Goal: Transaction & Acquisition: Purchase product/service

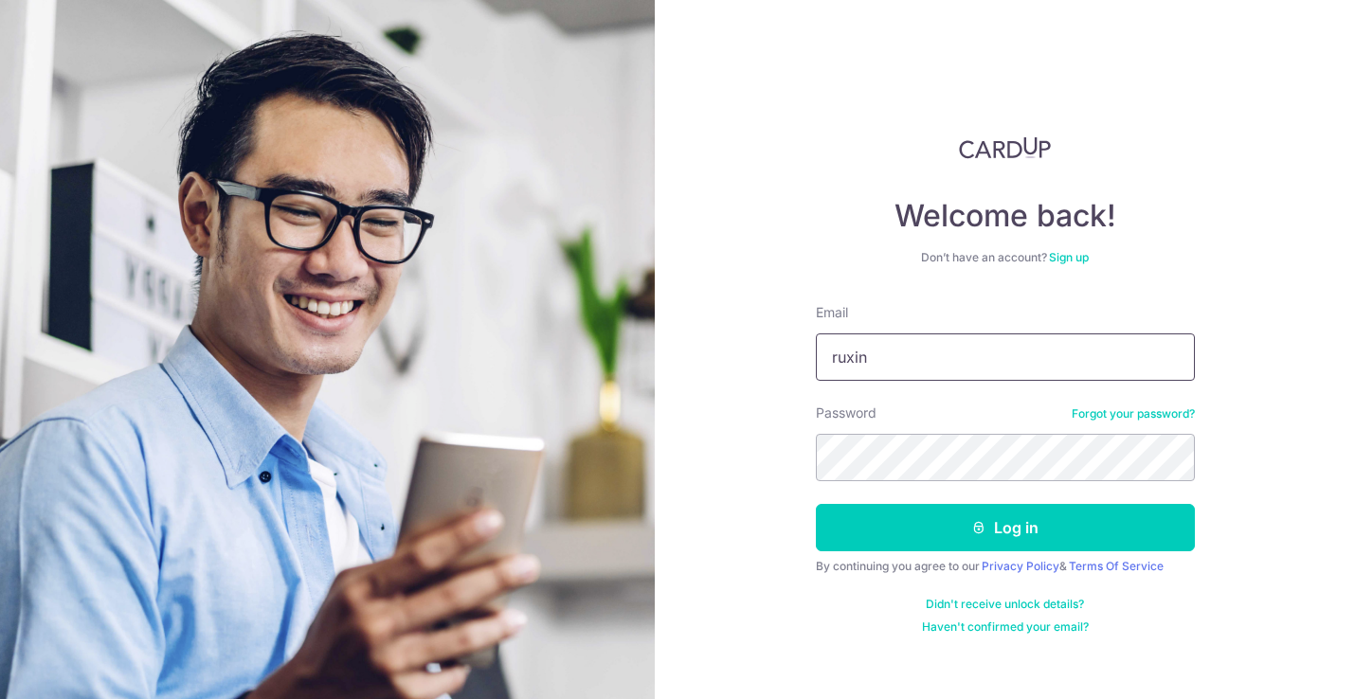
type input "ruxin@2wombats.com"
click at [1004, 528] on button "Log in" at bounding box center [1005, 527] width 379 height 47
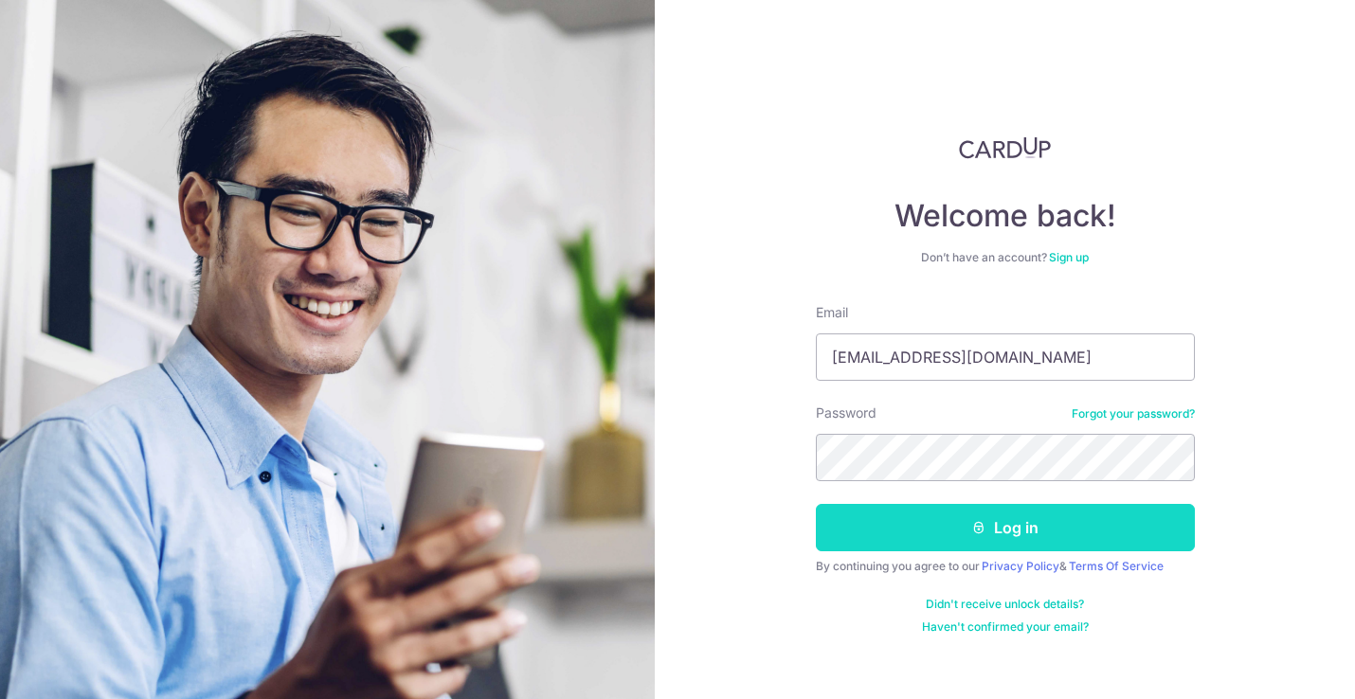
click at [932, 541] on button "Log in" at bounding box center [1005, 527] width 379 height 47
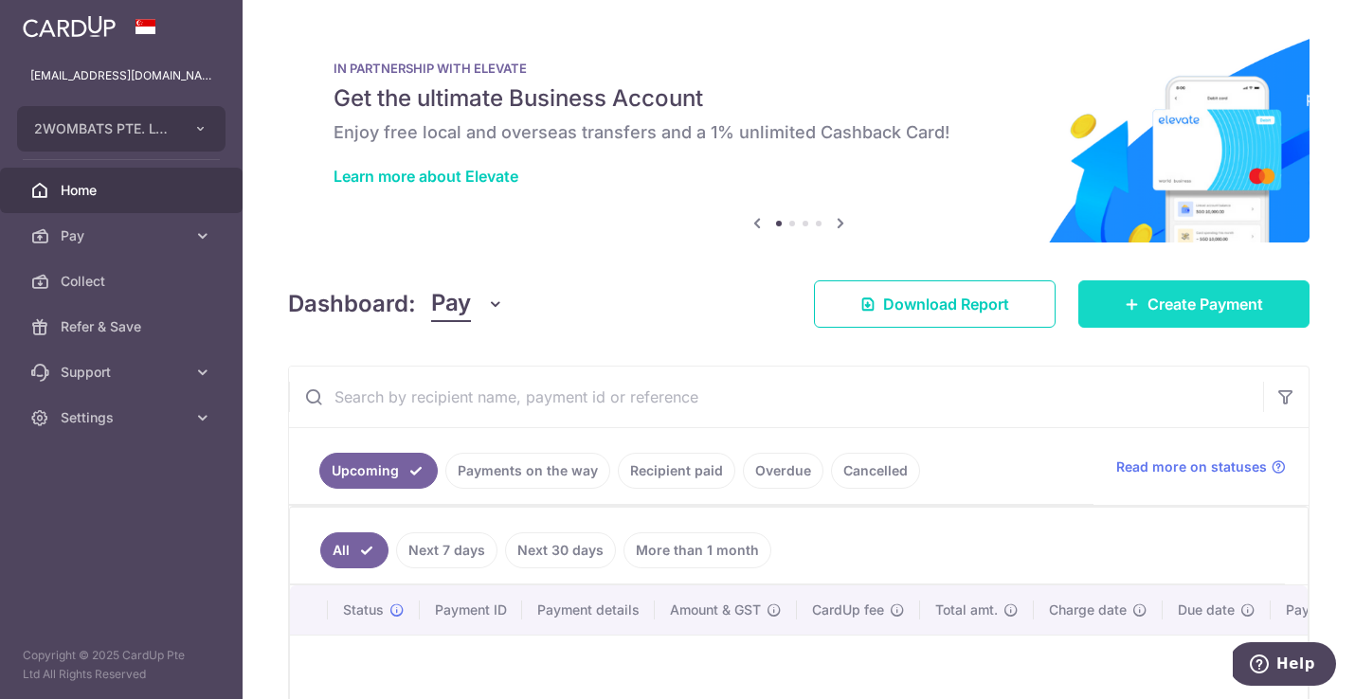
click at [1130, 309] on icon at bounding box center [1132, 304] width 15 height 15
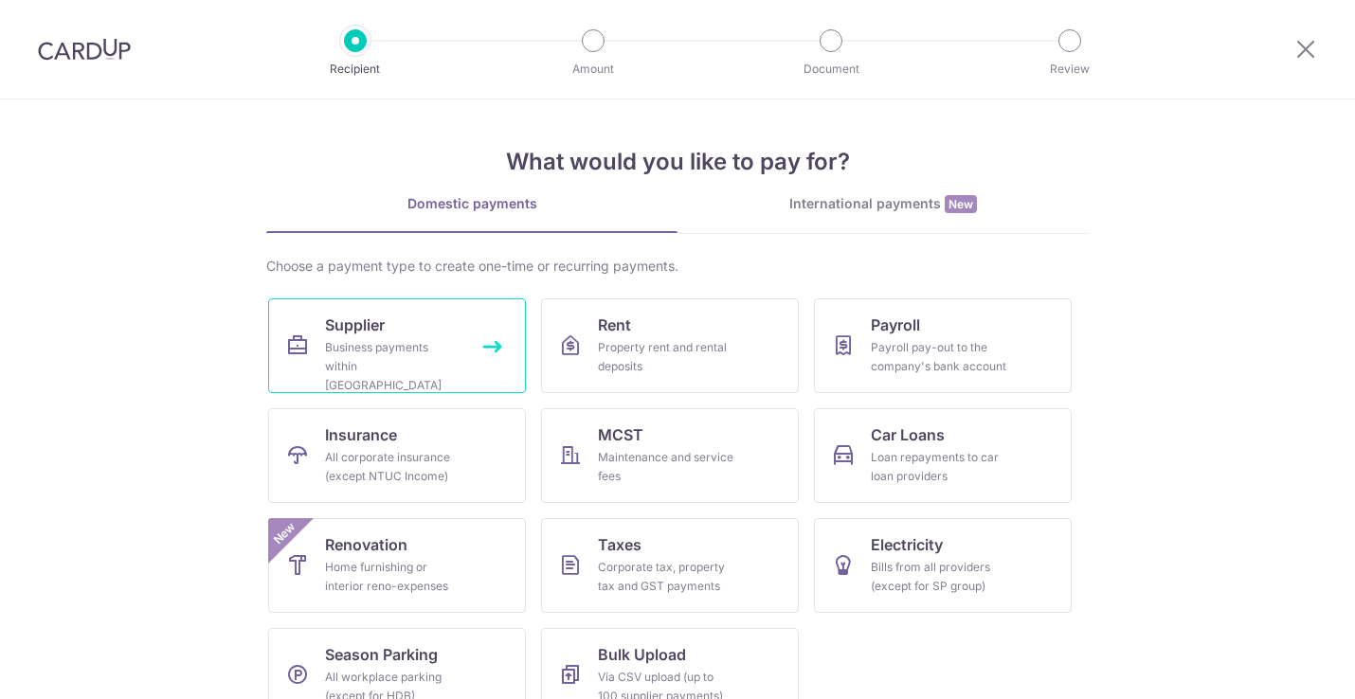
click at [409, 324] on link "Supplier Business payments within Singapore" at bounding box center [397, 345] width 258 height 95
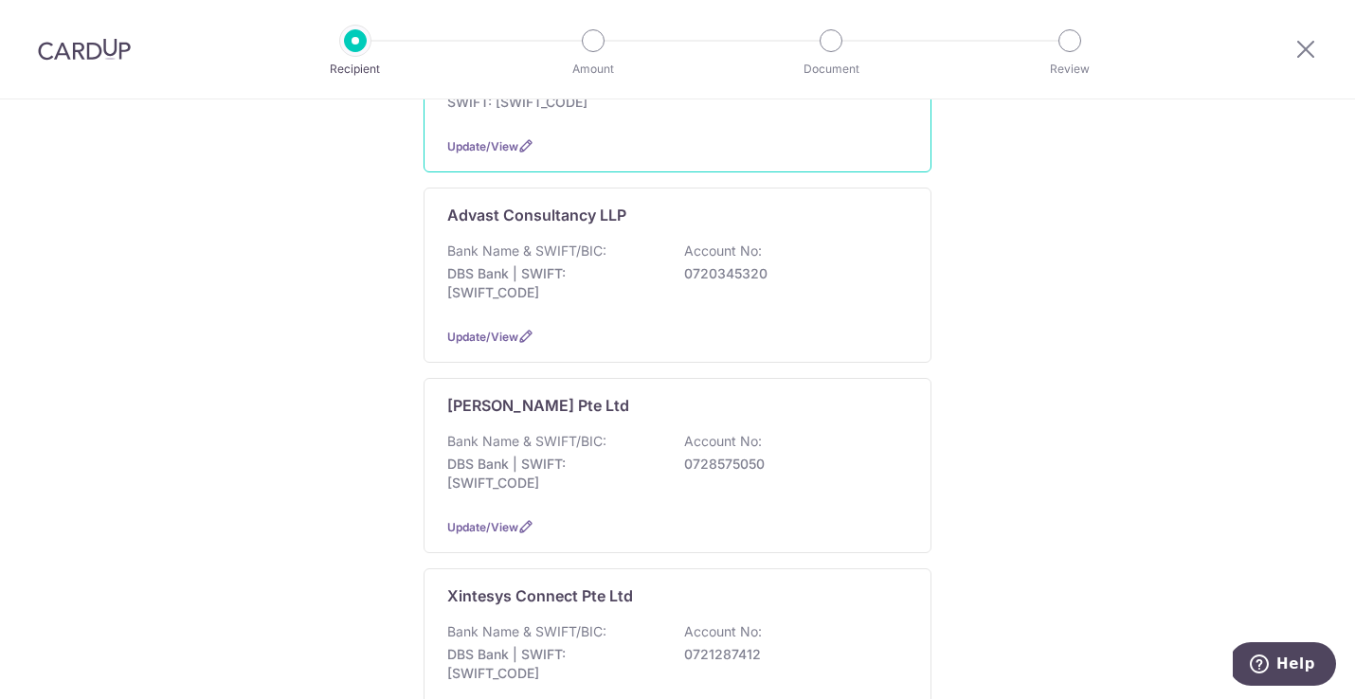
scroll to position [438, 0]
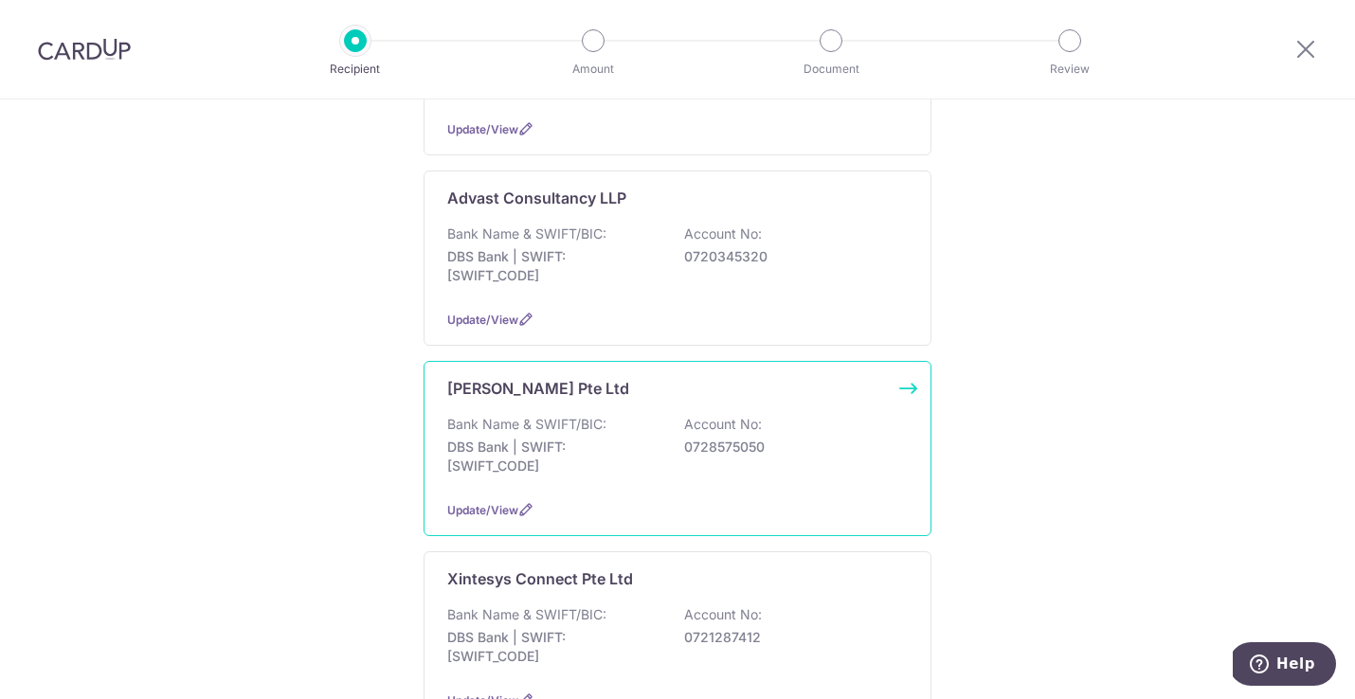
click at [491, 441] on p "DBS Bank | SWIFT: [SWIFT_CODE]" at bounding box center [553, 457] width 212 height 38
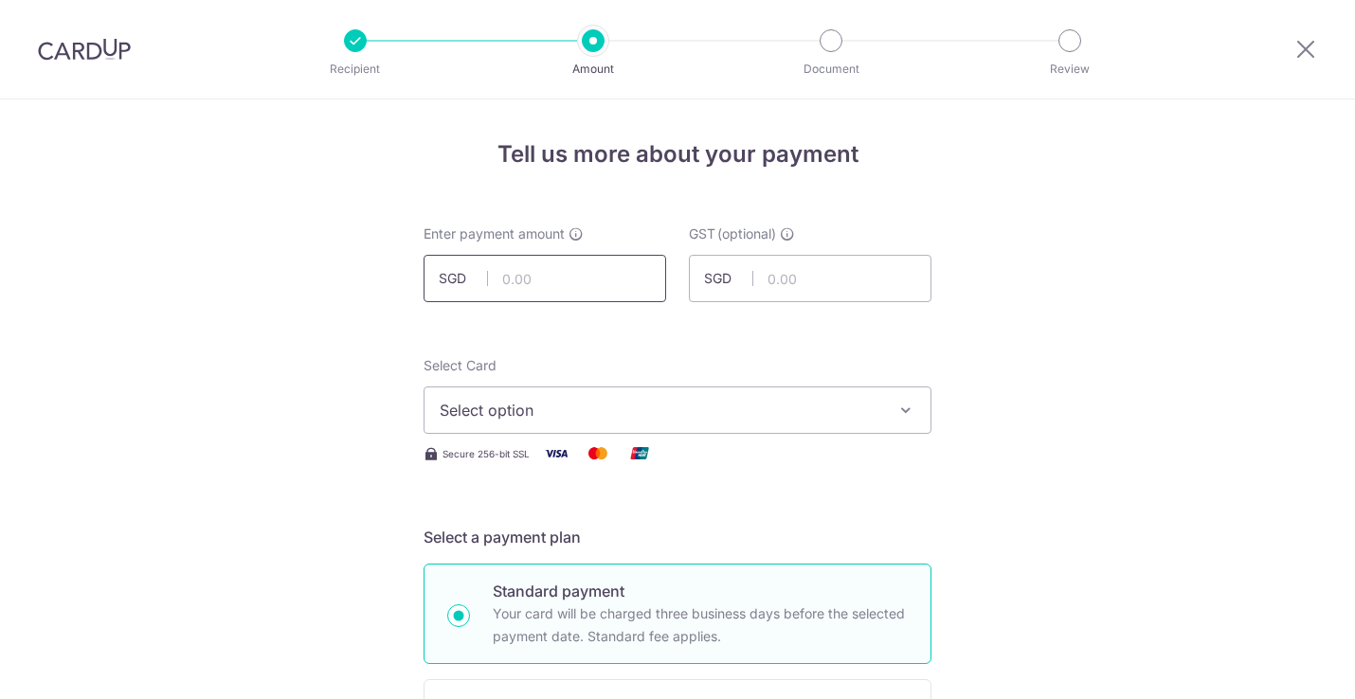
click at [519, 286] on input "text" at bounding box center [545, 278] width 243 height 47
type input "411.93"
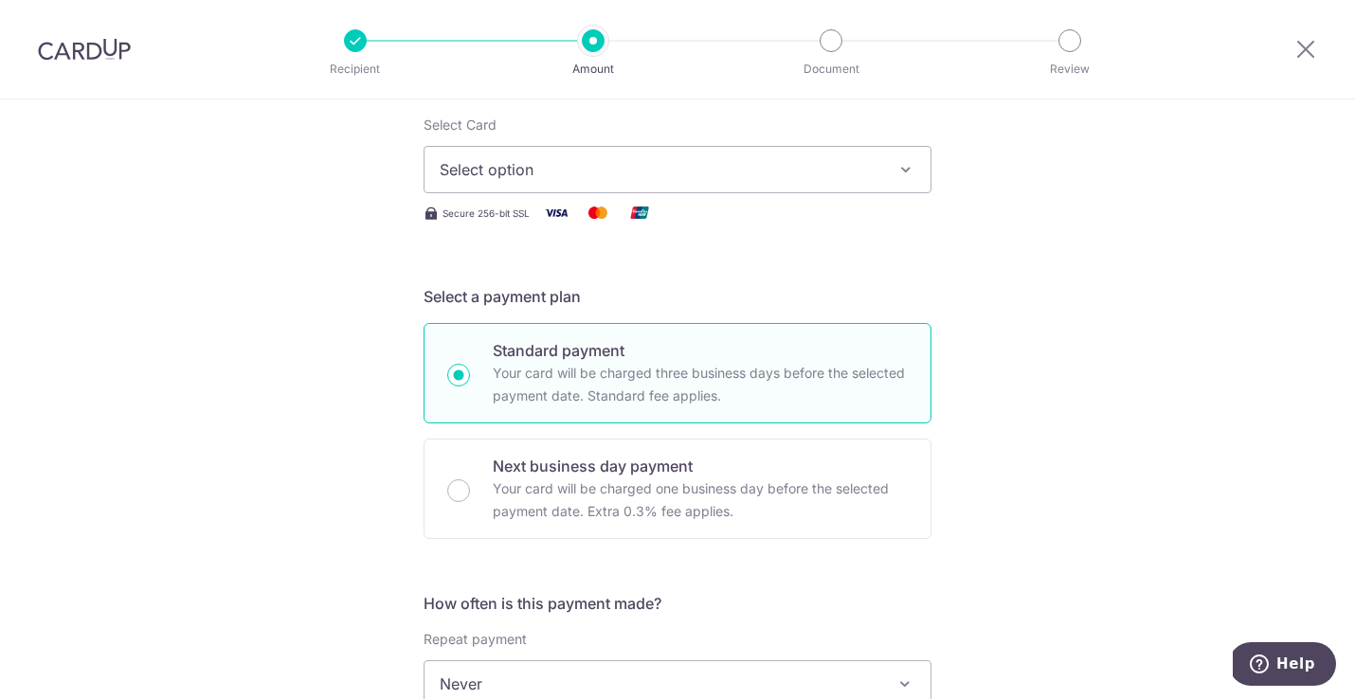
scroll to position [230, 0]
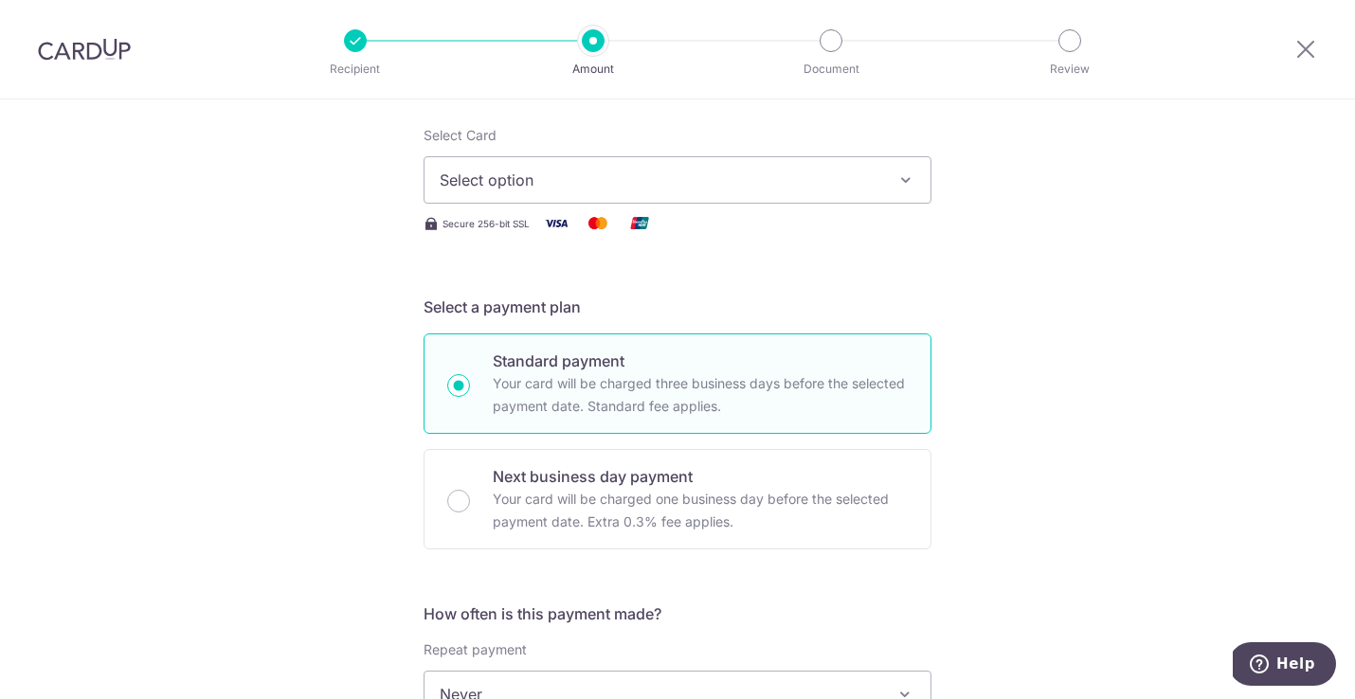
click at [494, 180] on span "Select option" at bounding box center [661, 180] width 442 height 23
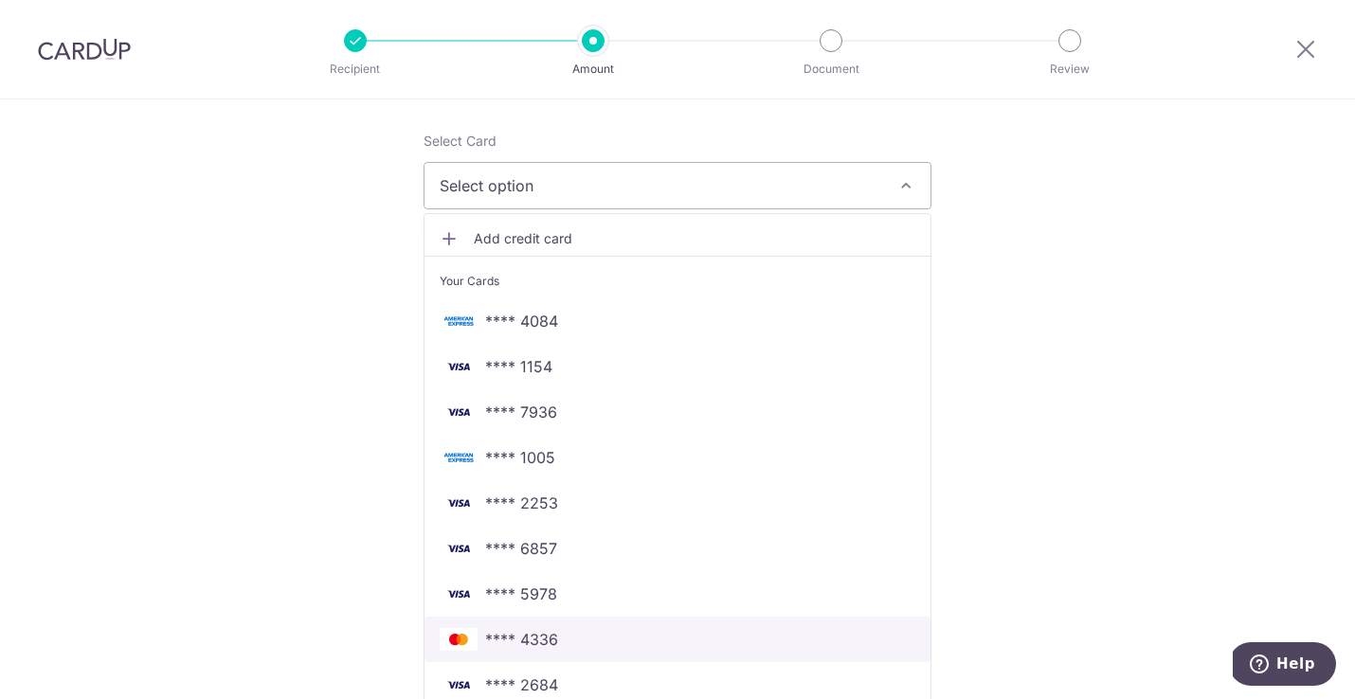
scroll to position [175, 0]
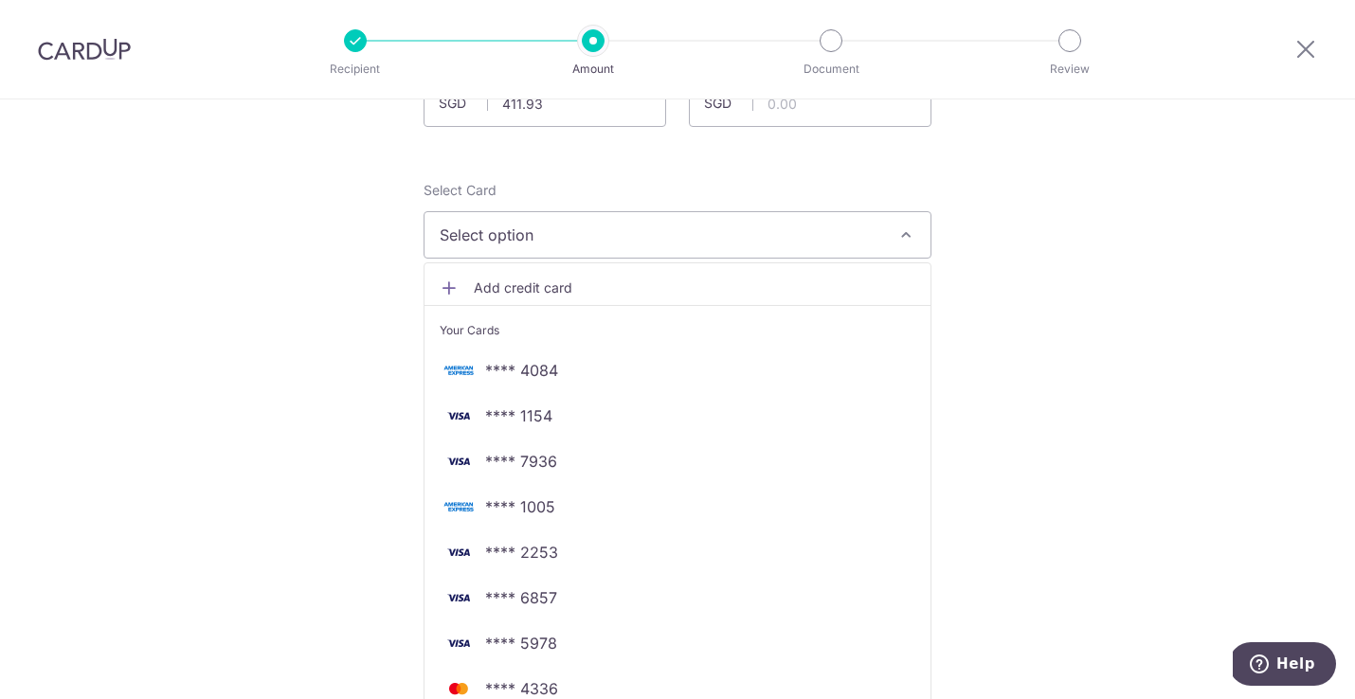
click at [551, 285] on span "Add credit card" at bounding box center [695, 288] width 442 height 19
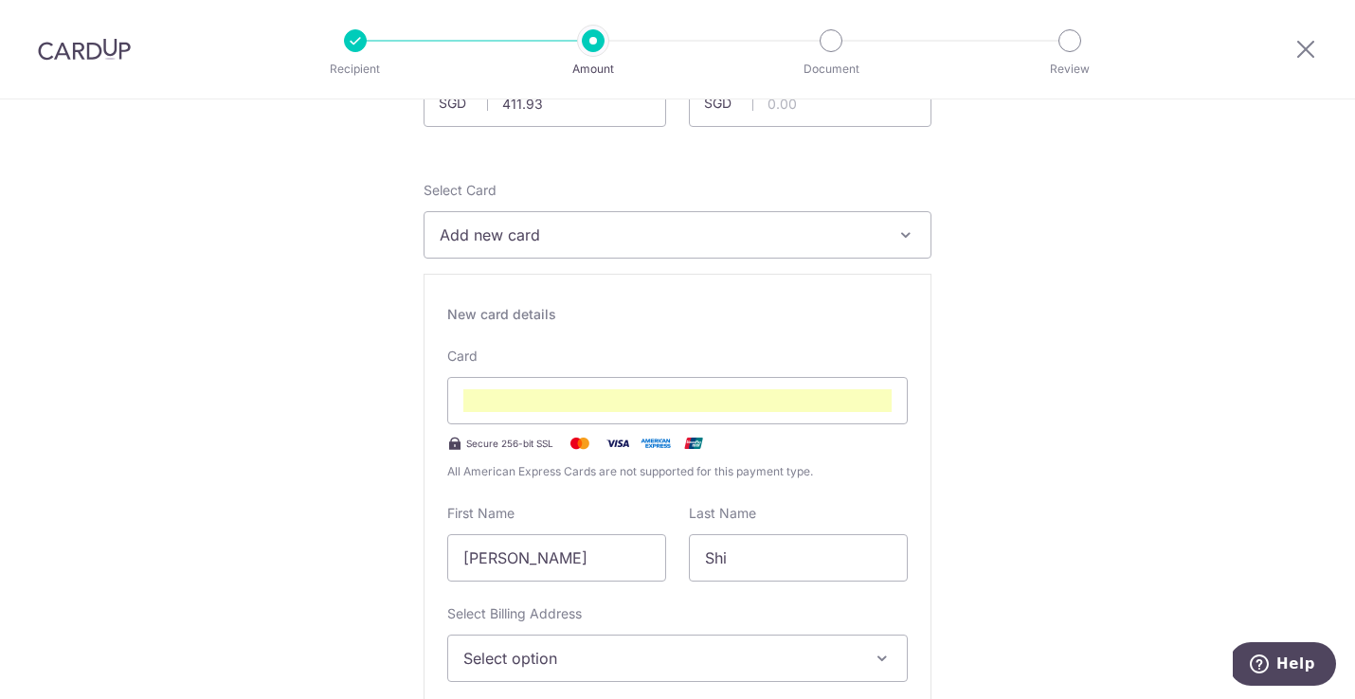
click at [562, 549] on input "Ru Xin" at bounding box center [556, 557] width 219 height 47
type input "R"
type input "Steven"
drag, startPoint x: 732, startPoint y: 568, endPoint x: 655, endPoint y: 562, distance: 78.0
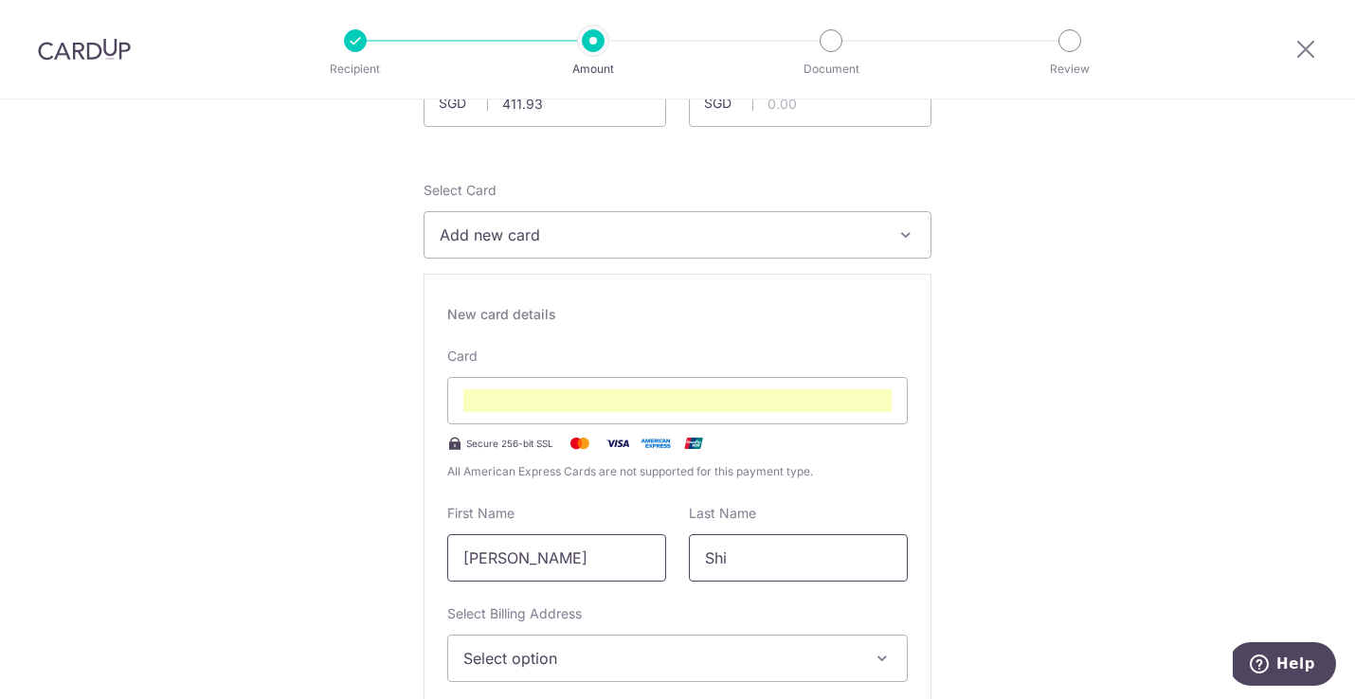
click at [655, 562] on div "First Name Steven Last Name Shi" at bounding box center [677, 543] width 483 height 78
type input "Rozario"
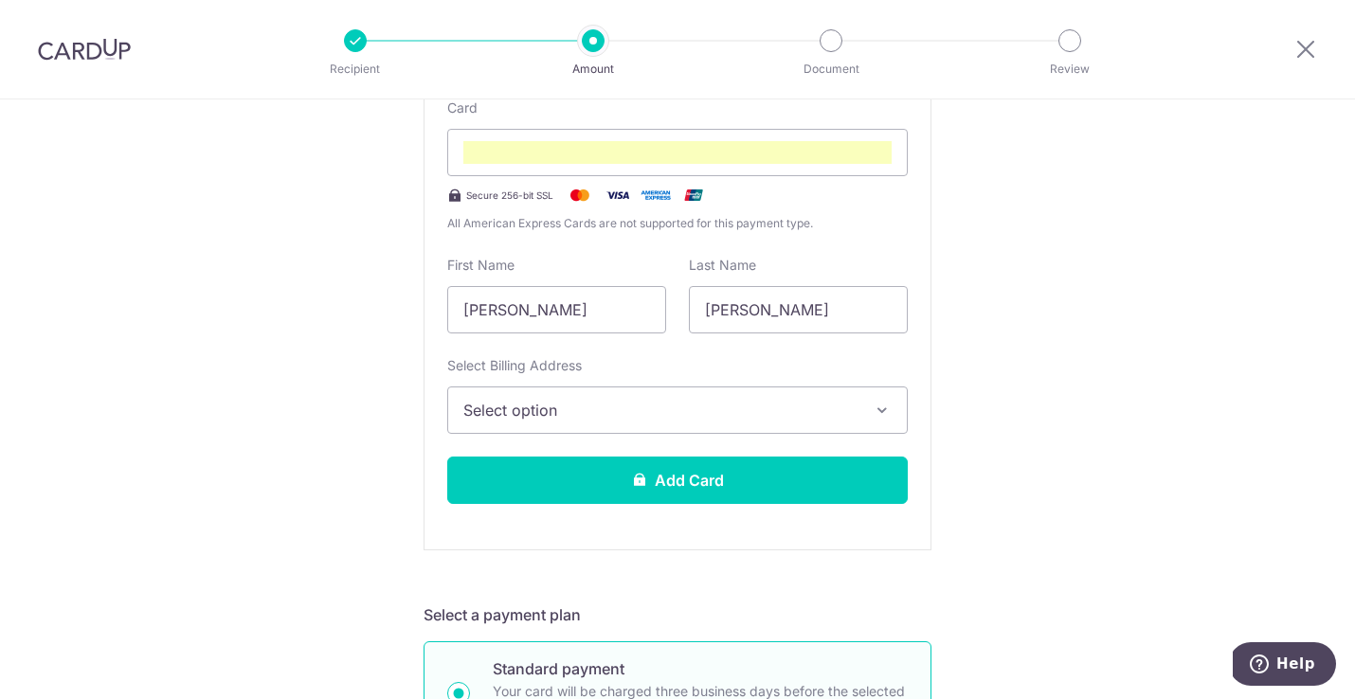
scroll to position [428, 0]
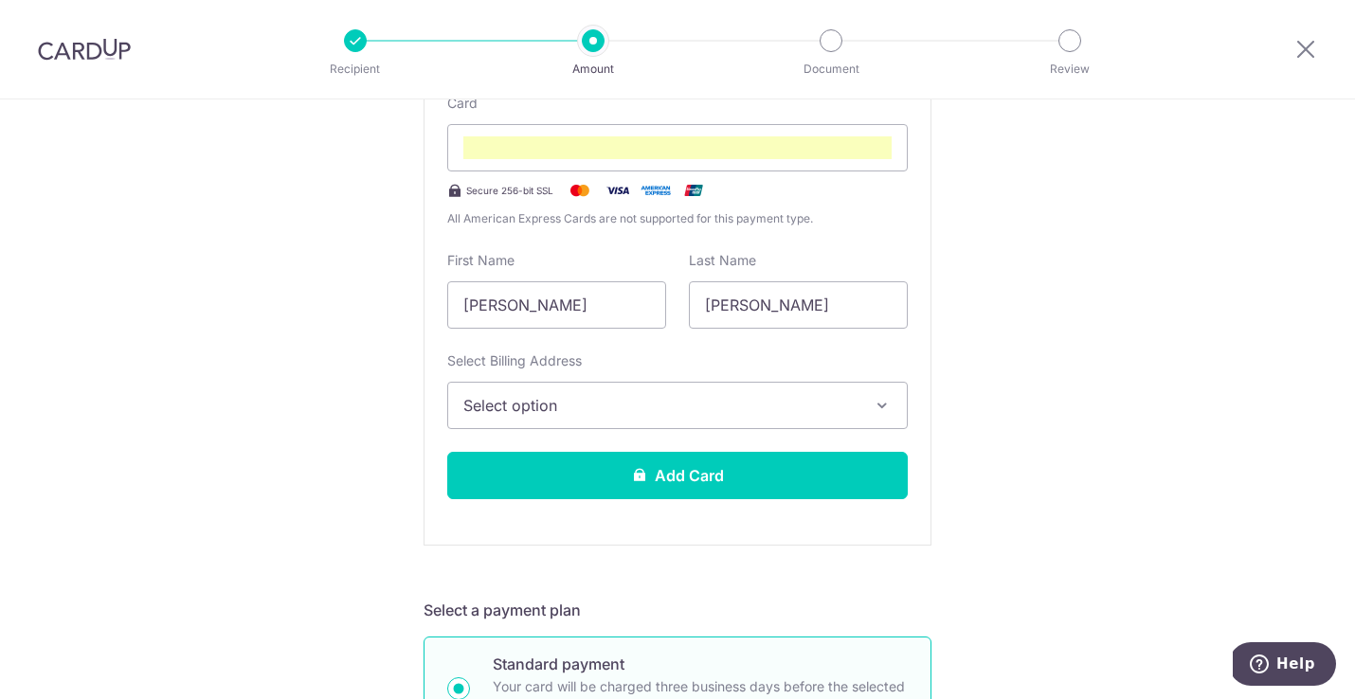
click at [532, 400] on span "Select option" at bounding box center [660, 405] width 394 height 23
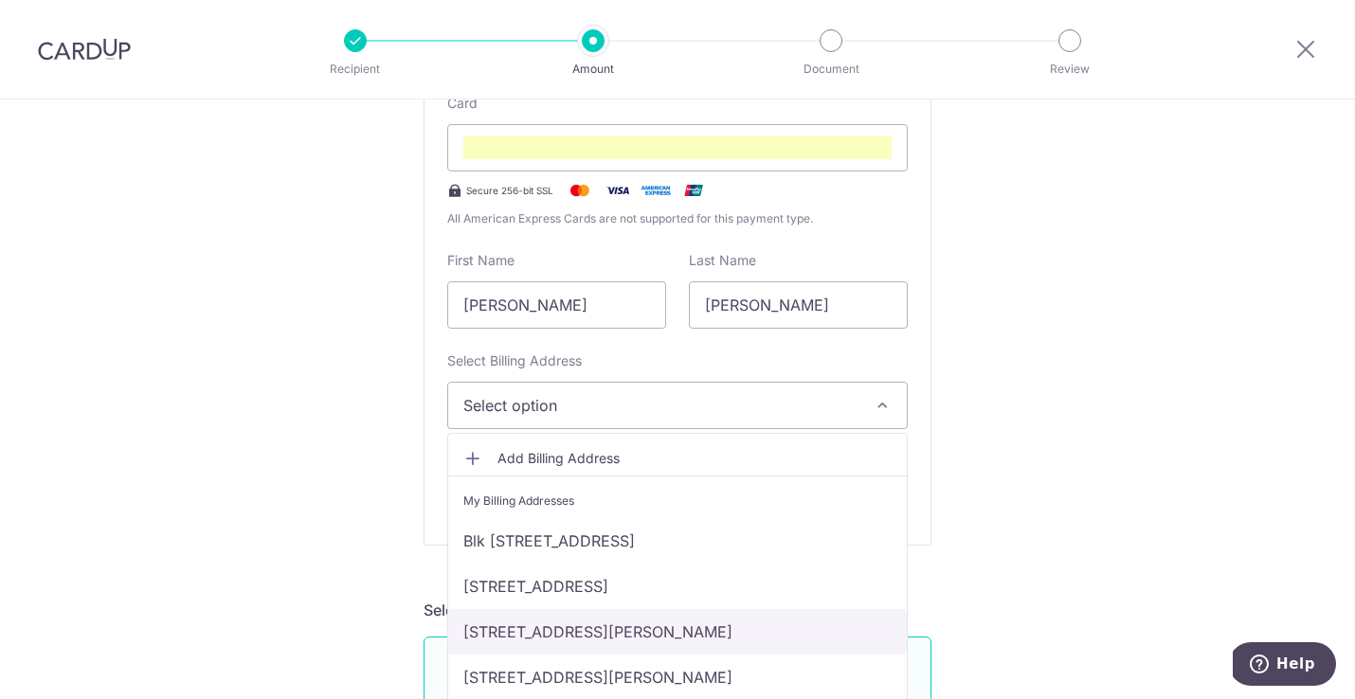
click at [528, 629] on link "47 Poole Road, Singapore, Singapore-437537" at bounding box center [677, 631] width 459 height 45
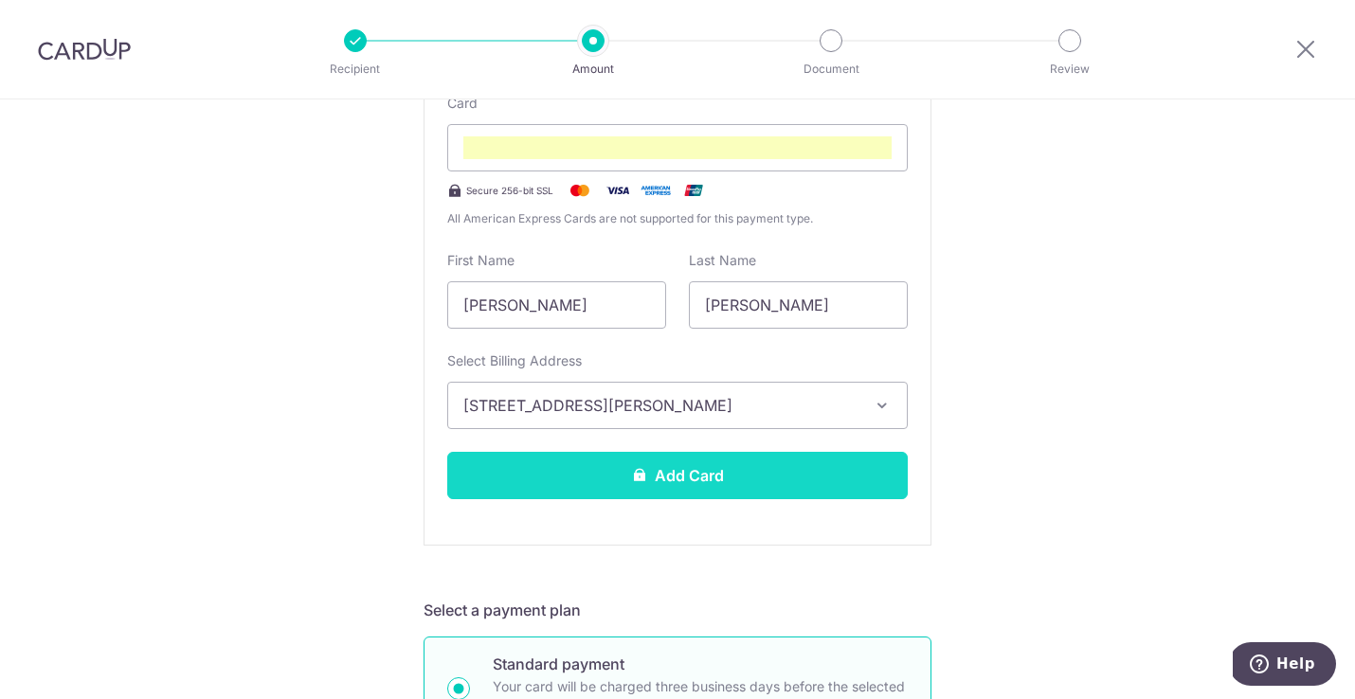
click at [558, 482] on button "Add Card" at bounding box center [677, 475] width 460 height 47
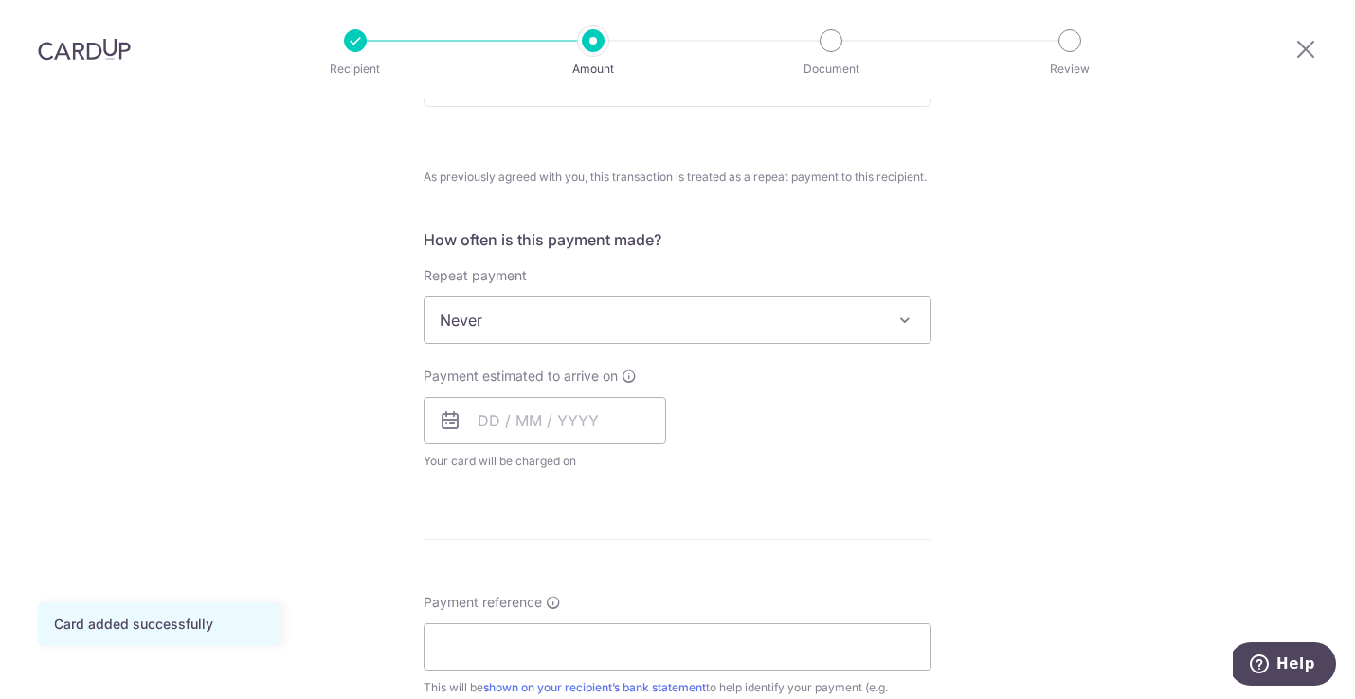
scroll to position [694, 0]
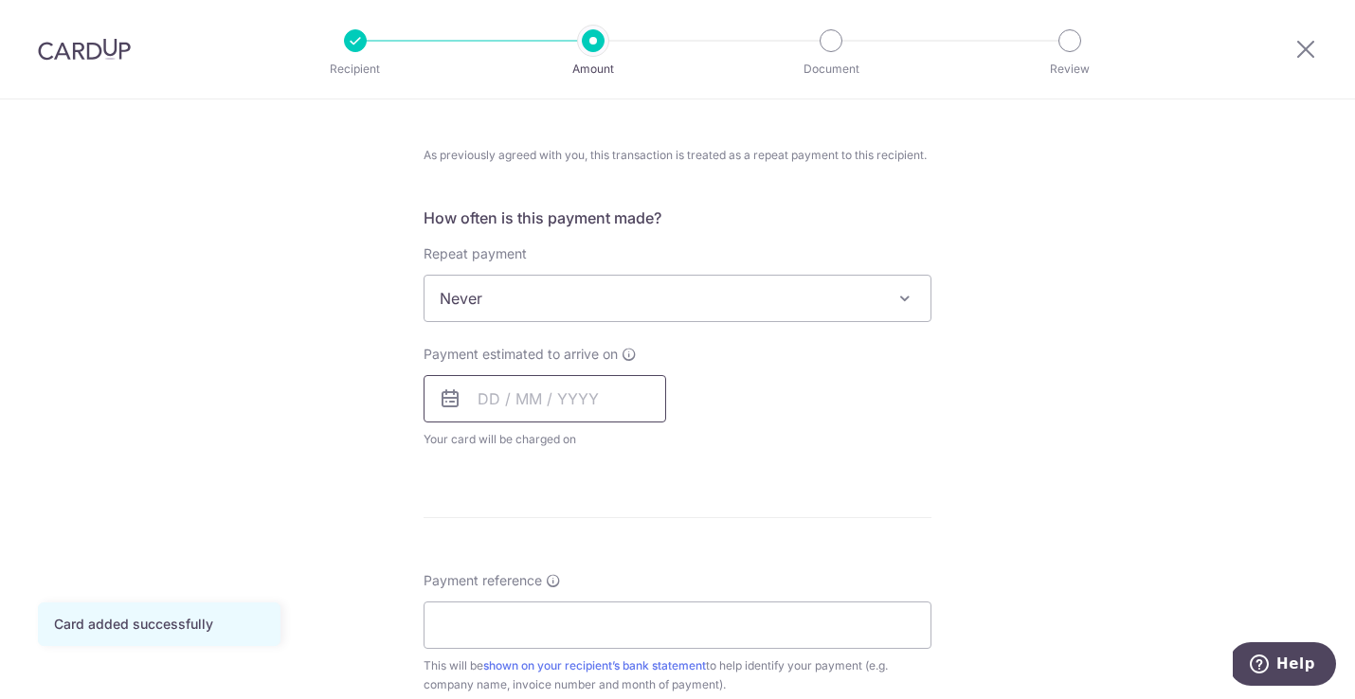
click at [496, 398] on input "text" at bounding box center [545, 398] width 243 height 47
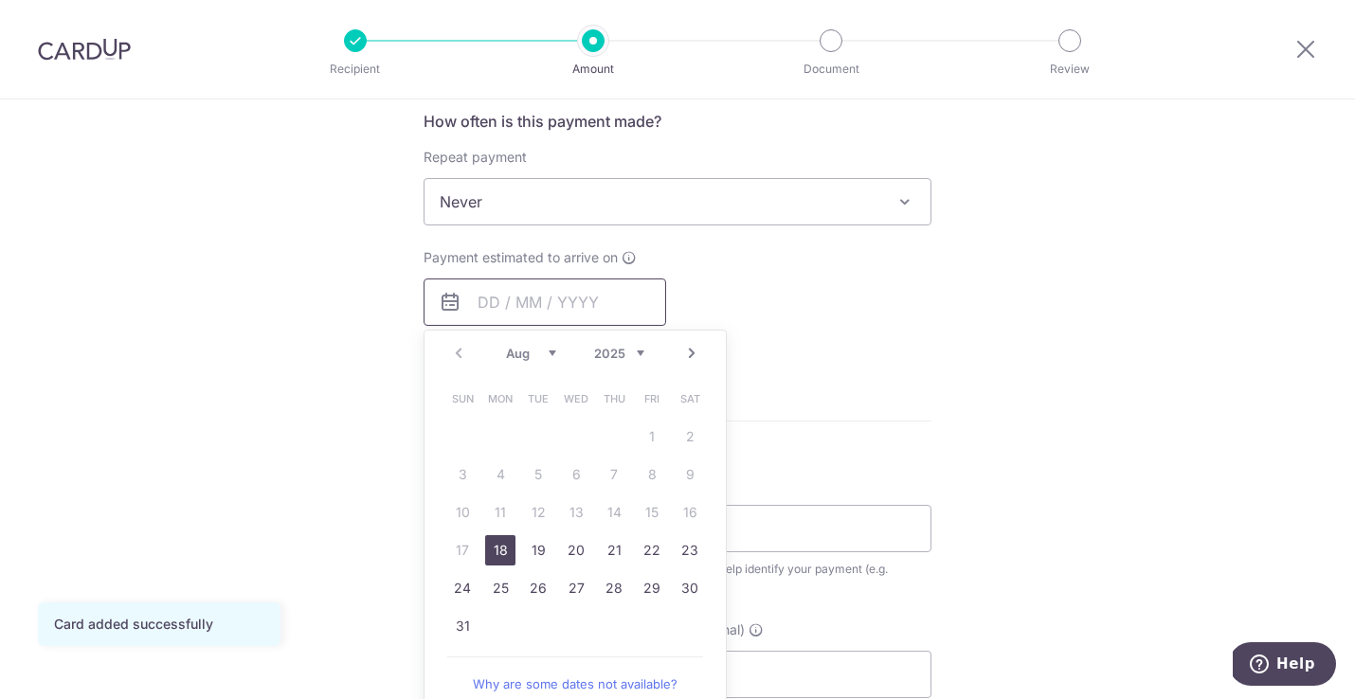
scroll to position [815, 0]
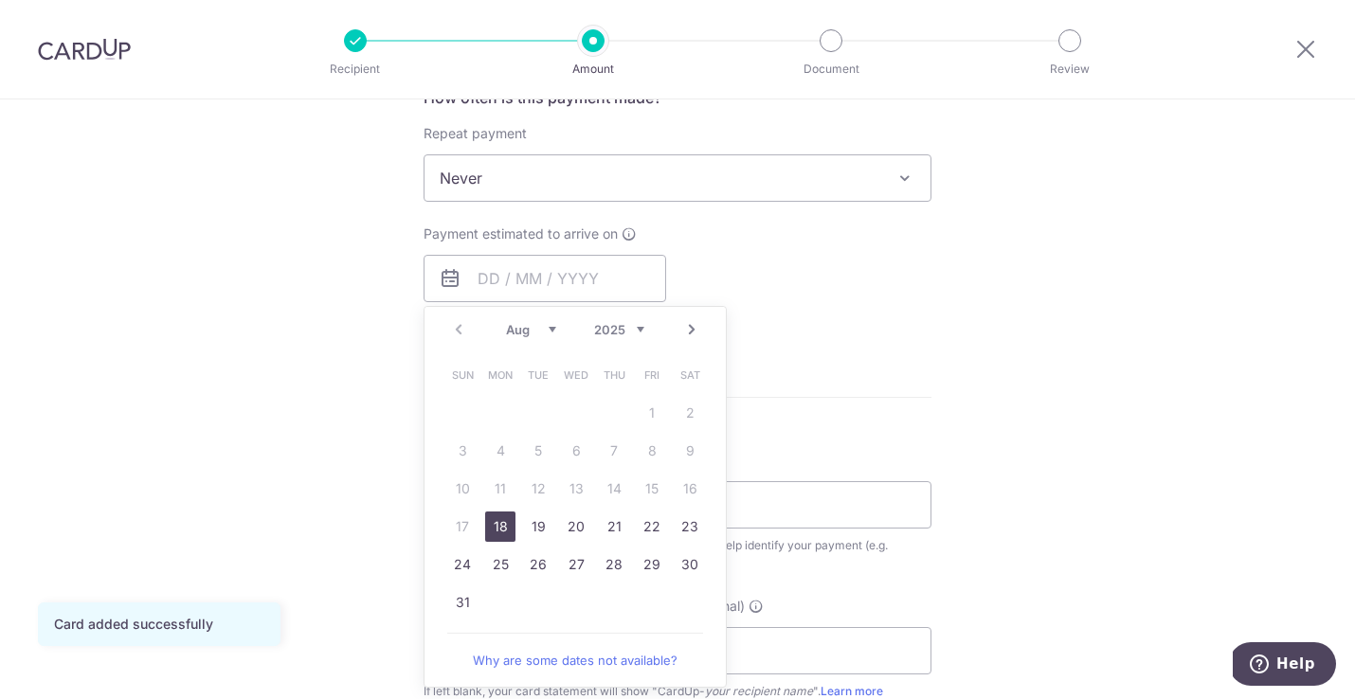
click at [495, 517] on link "18" at bounding box center [500, 527] width 30 height 30
type input "18/08/2025"
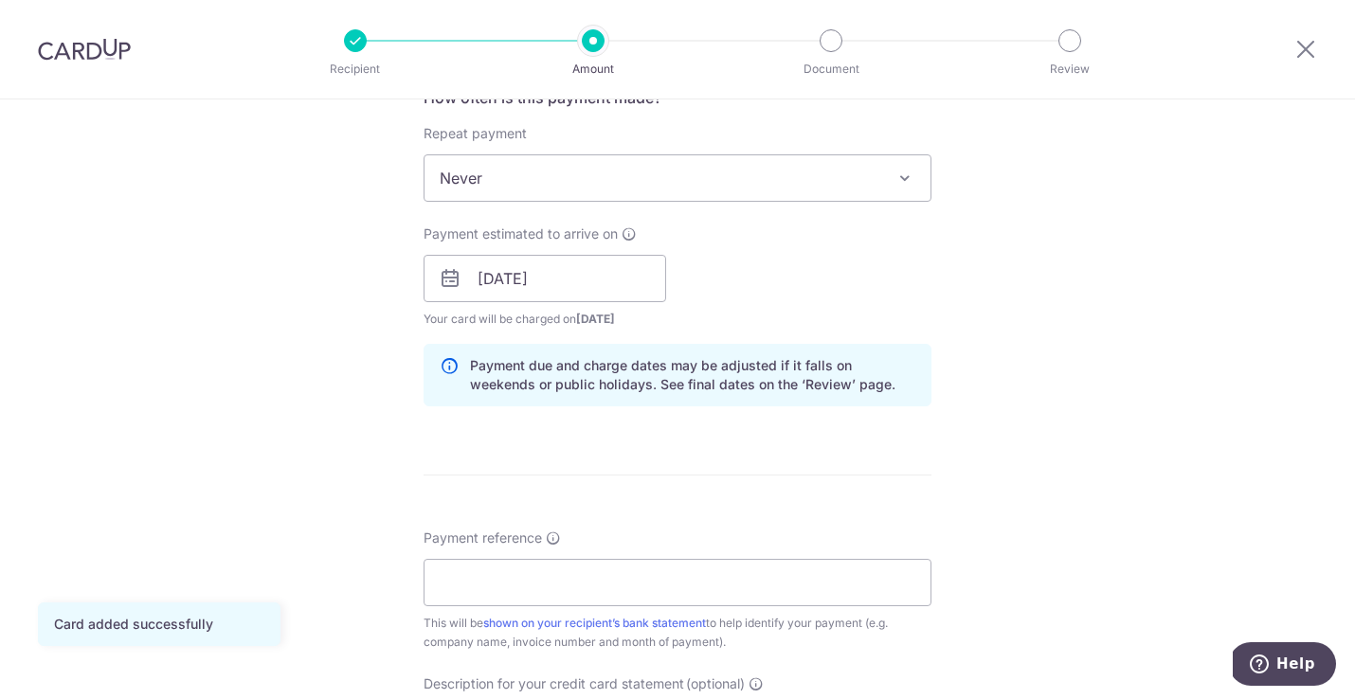
click at [310, 415] on div "Tell us more about your payment Enter payment amount SGD 411.93 411.93 GST (opt…" at bounding box center [677, 278] width 1355 height 1987
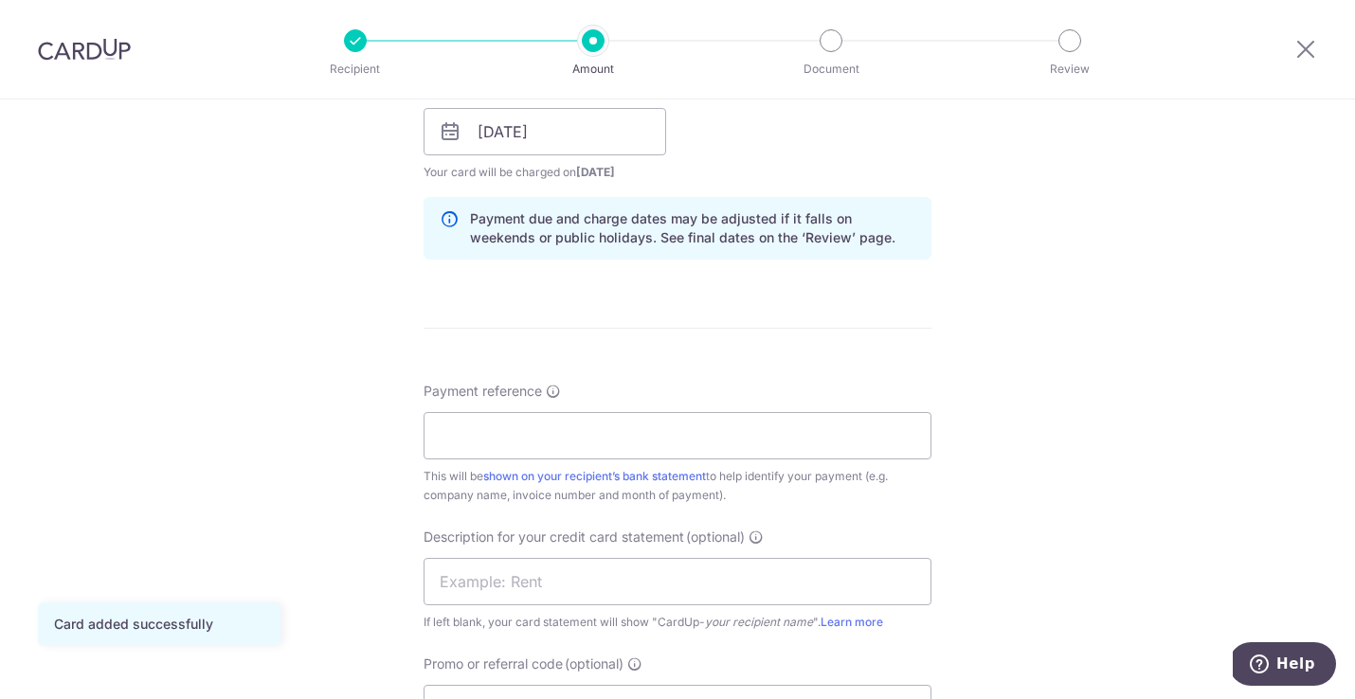
scroll to position [979, 0]
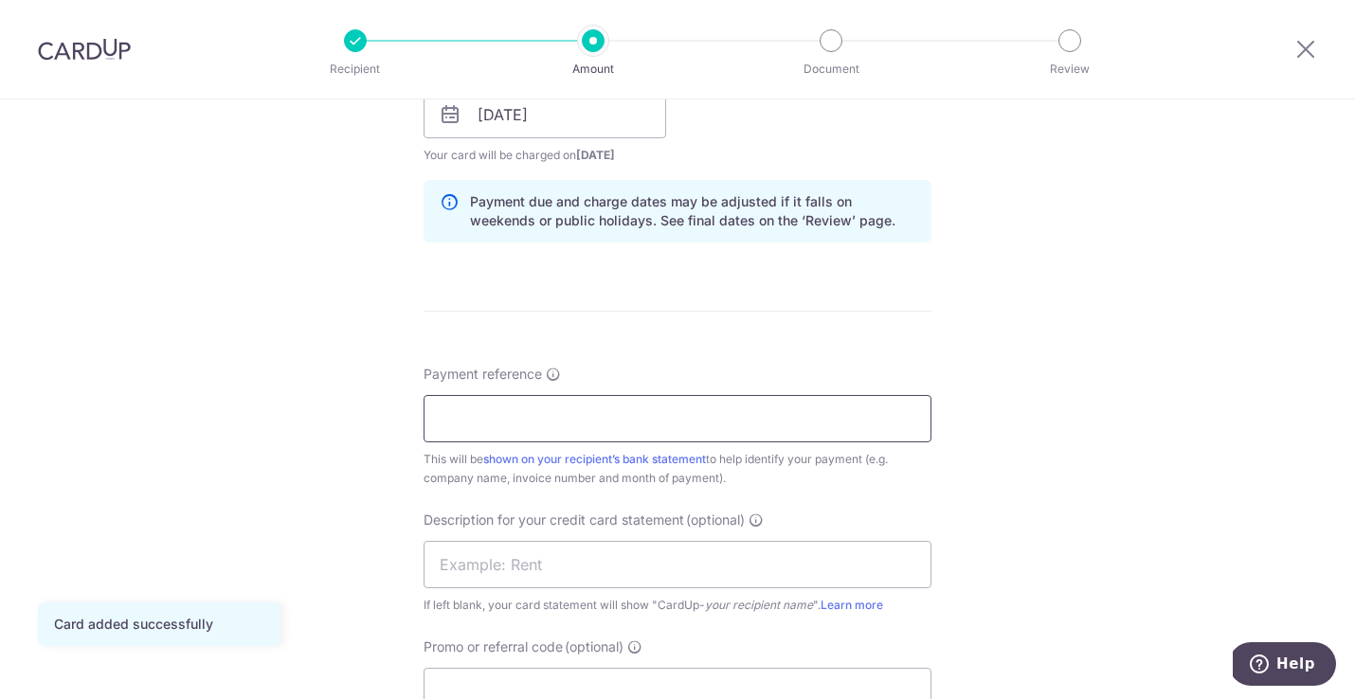
click at [476, 422] on input "Payment reference" at bounding box center [678, 418] width 508 height 47
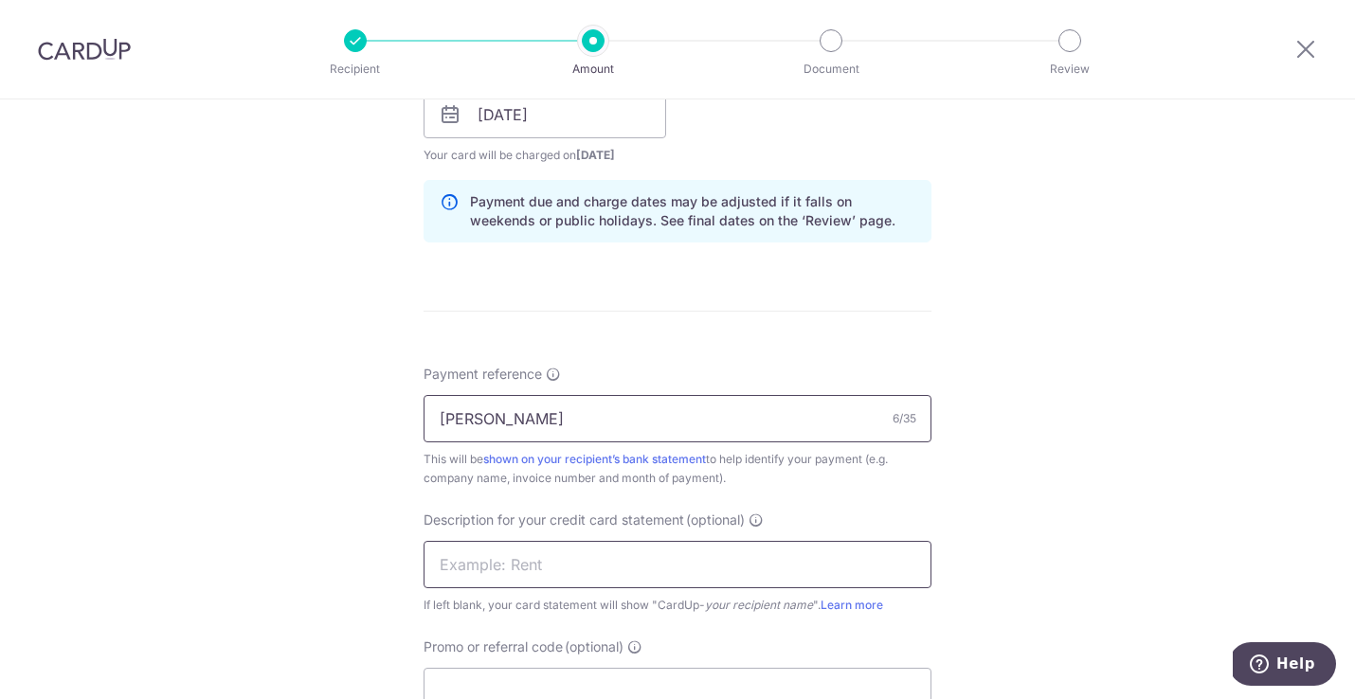
type input "Hubers"
click at [502, 568] on input "text" at bounding box center [678, 564] width 508 height 47
type input "Hubers"
click at [551, 417] on input "Hubers" at bounding box center [678, 418] width 508 height 47
click at [551, 417] on input "Hubers 1902241" at bounding box center [678, 418] width 508 height 47
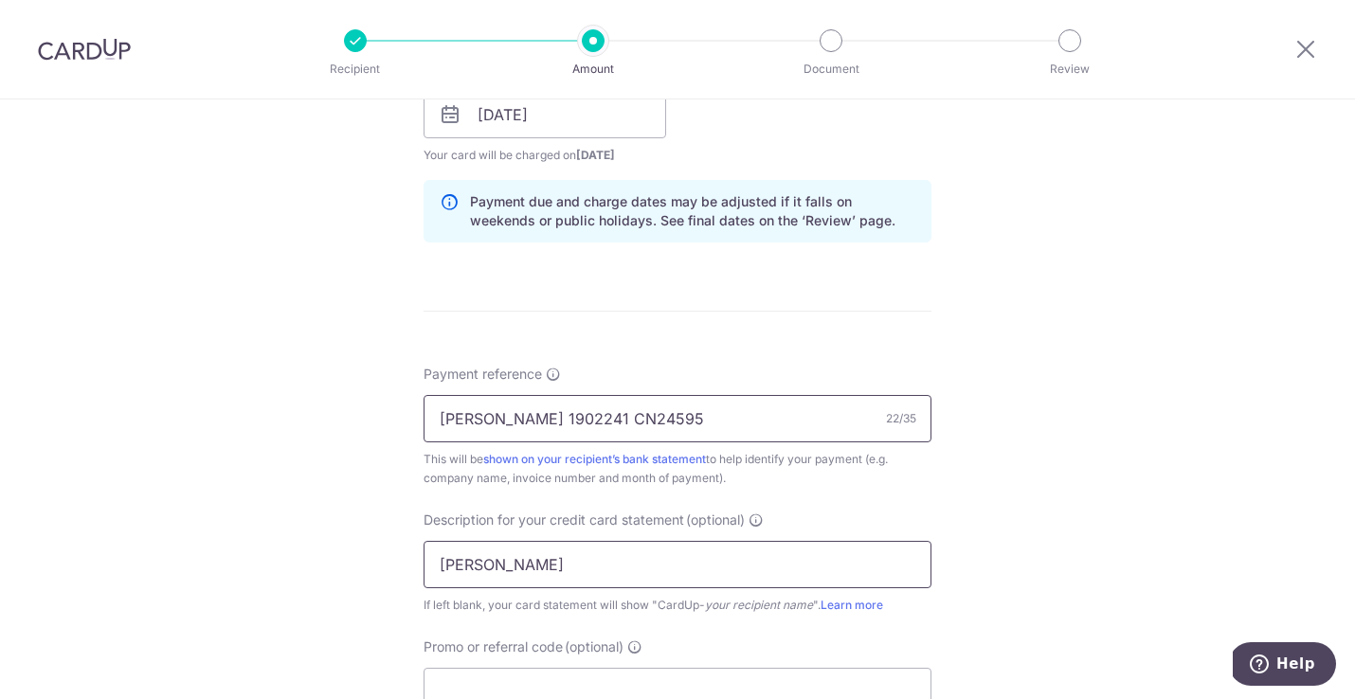
type input "Hubers 1902241 CN24595"
click at [746, 564] on input "Hubers" at bounding box center [678, 564] width 508 height 47
drag, startPoint x: 647, startPoint y: 423, endPoint x: 416, endPoint y: 423, distance: 231.2
click at [418, 424] on div "Tell us more about your payment Enter payment amount SGD 411.93 411.93 GST (opt…" at bounding box center [677, 114] width 1355 height 1987
drag, startPoint x: 529, startPoint y: 562, endPoint x: 425, endPoint y: 562, distance: 103.3
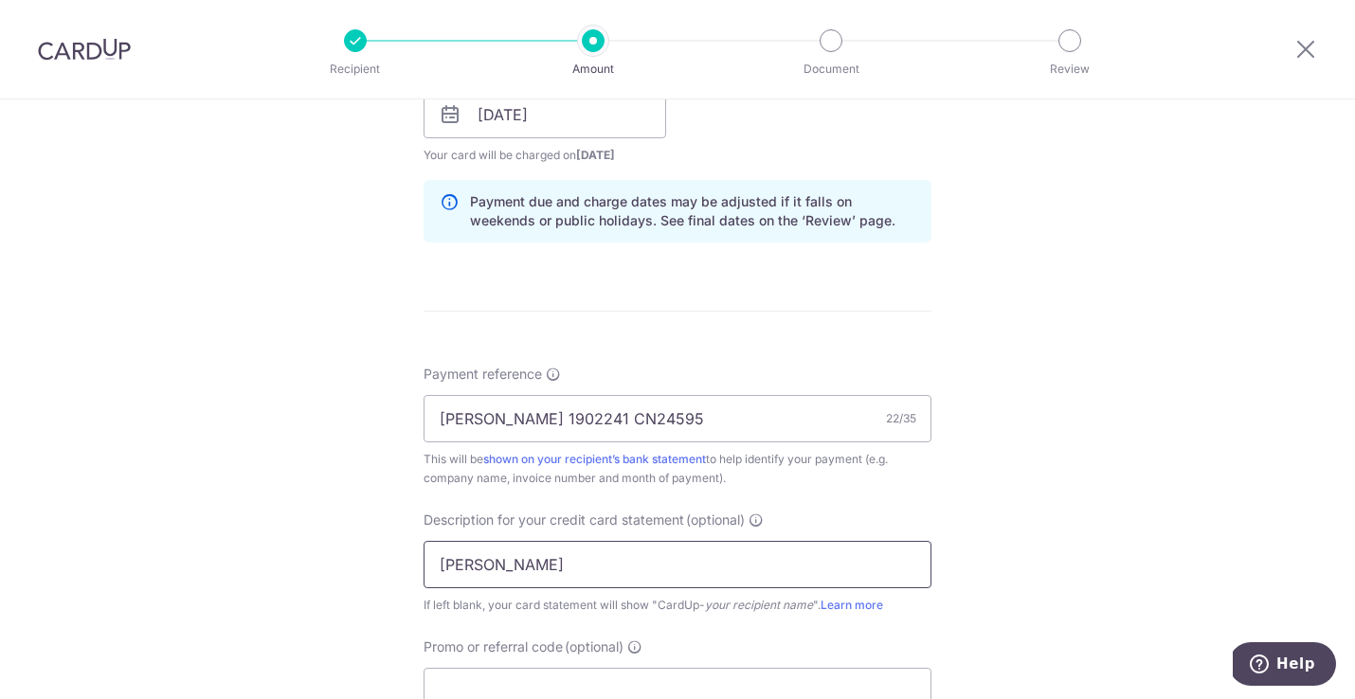
click at [425, 562] on input "Hubers" at bounding box center [678, 564] width 508 height 47
paste input "1902241"
type input "Hubers 1902241"
click at [300, 377] on div "Tell us more about your payment Enter payment amount SGD 411.93 411.93 GST (opt…" at bounding box center [677, 114] width 1355 height 1987
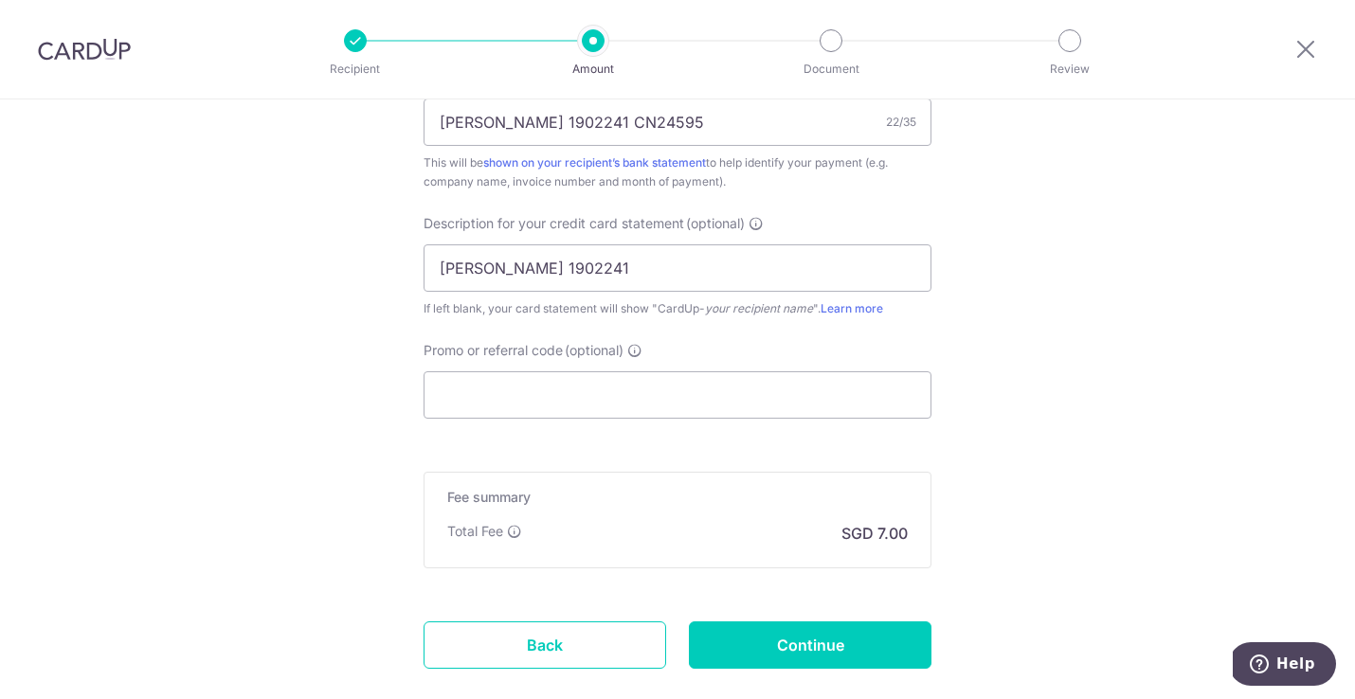
scroll to position [1271, 0]
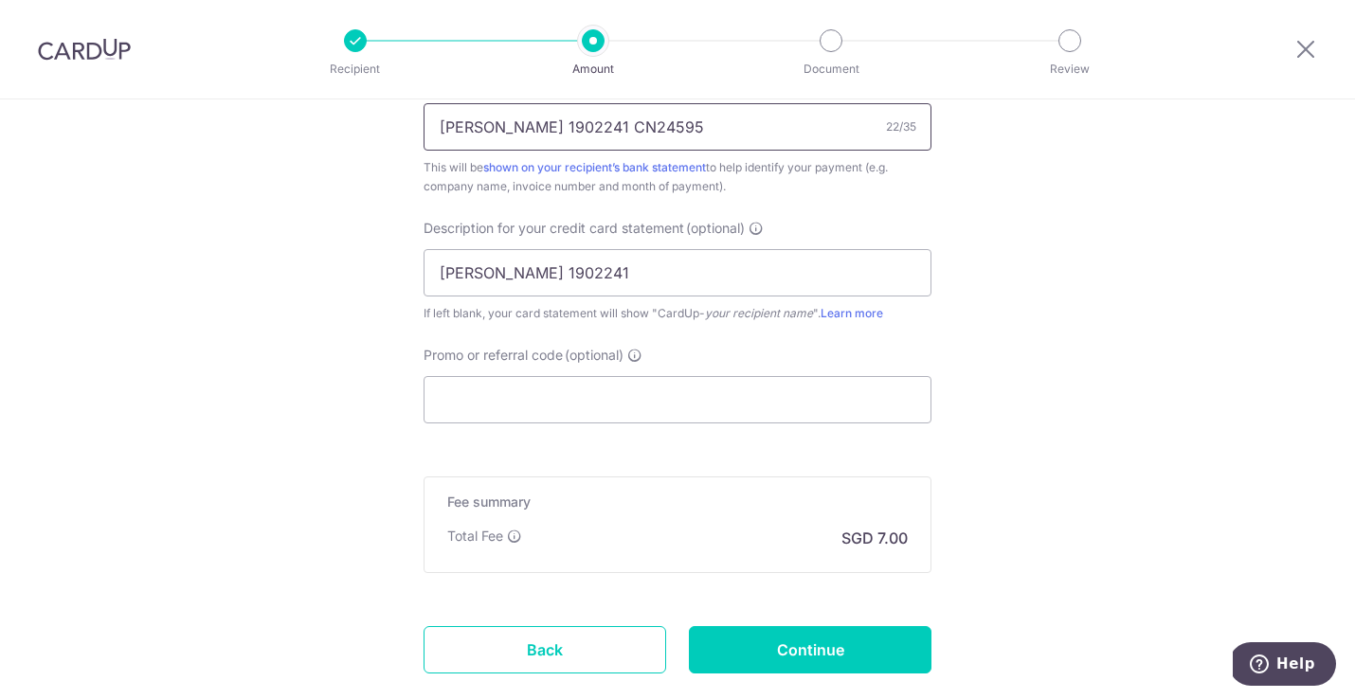
drag, startPoint x: 640, startPoint y: 127, endPoint x: 415, endPoint y: 126, distance: 224.6
drag, startPoint x: 582, startPoint y: 273, endPoint x: 303, endPoint y: 278, distance: 278.6
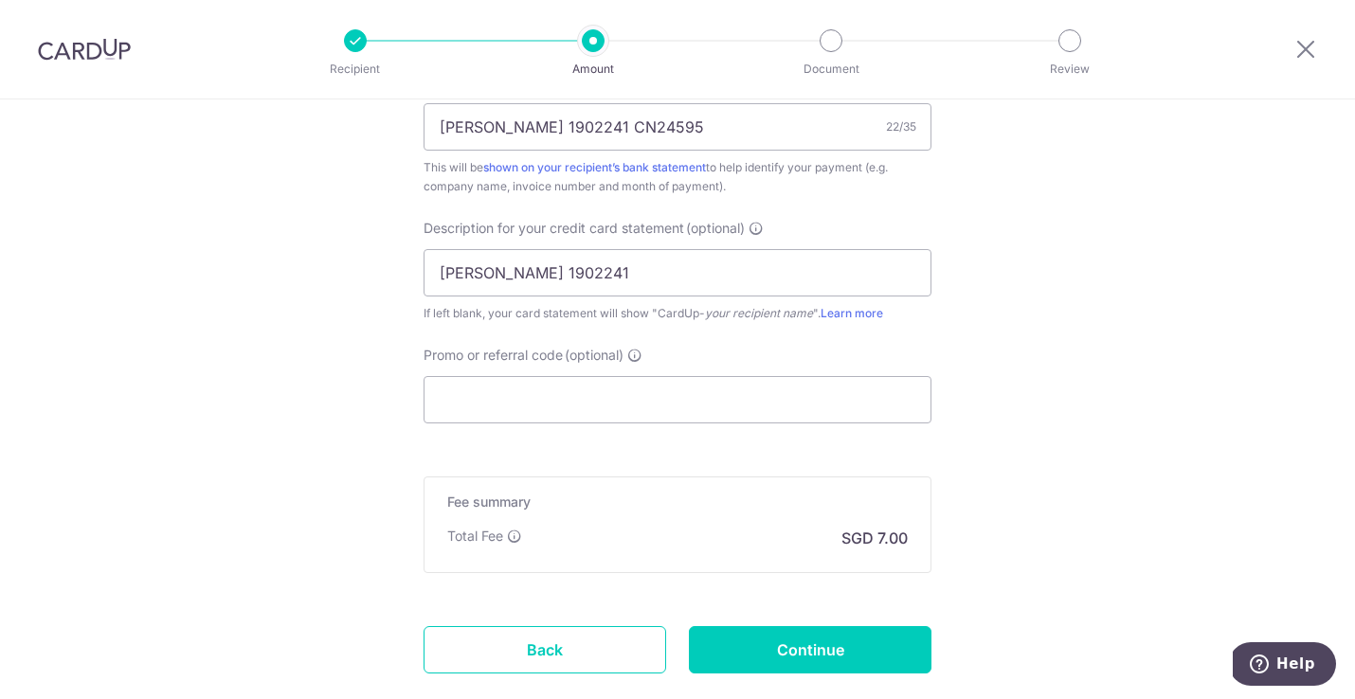
click at [727, 644] on input "Continue" at bounding box center [810, 649] width 243 height 47
type input "Create Schedule"
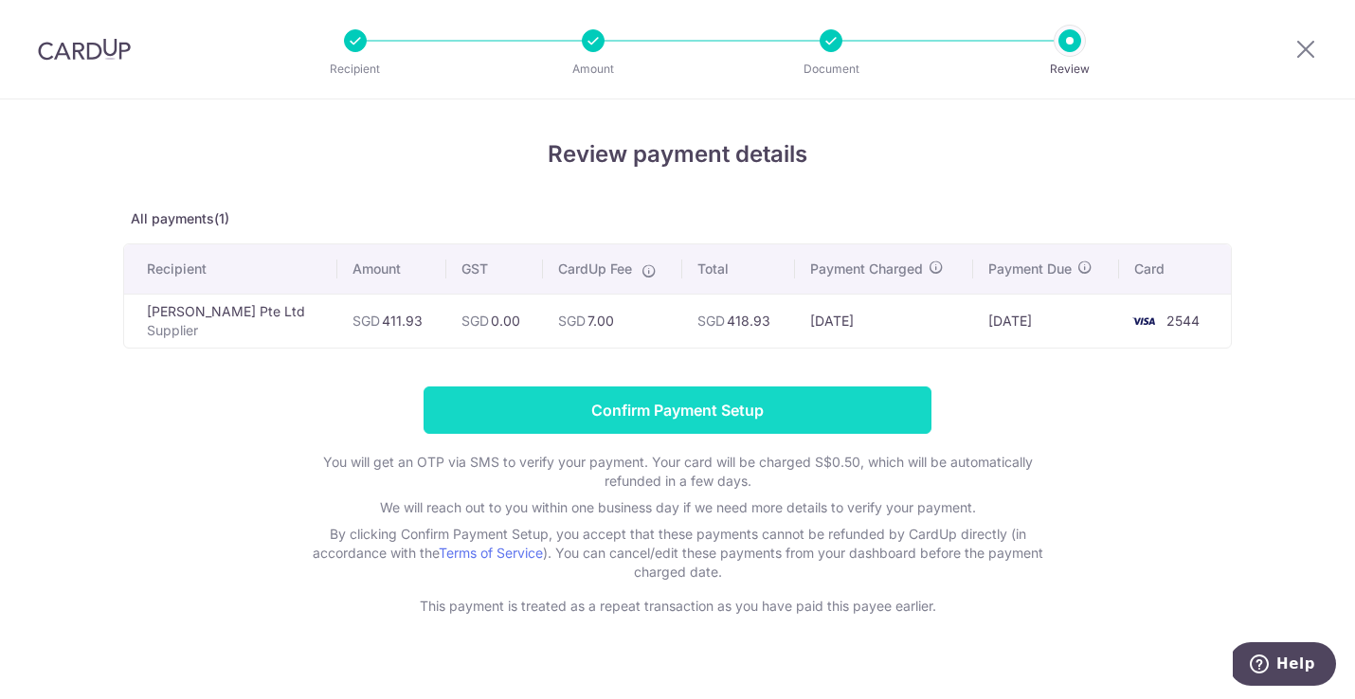
click at [499, 410] on input "Confirm Payment Setup" at bounding box center [678, 410] width 508 height 47
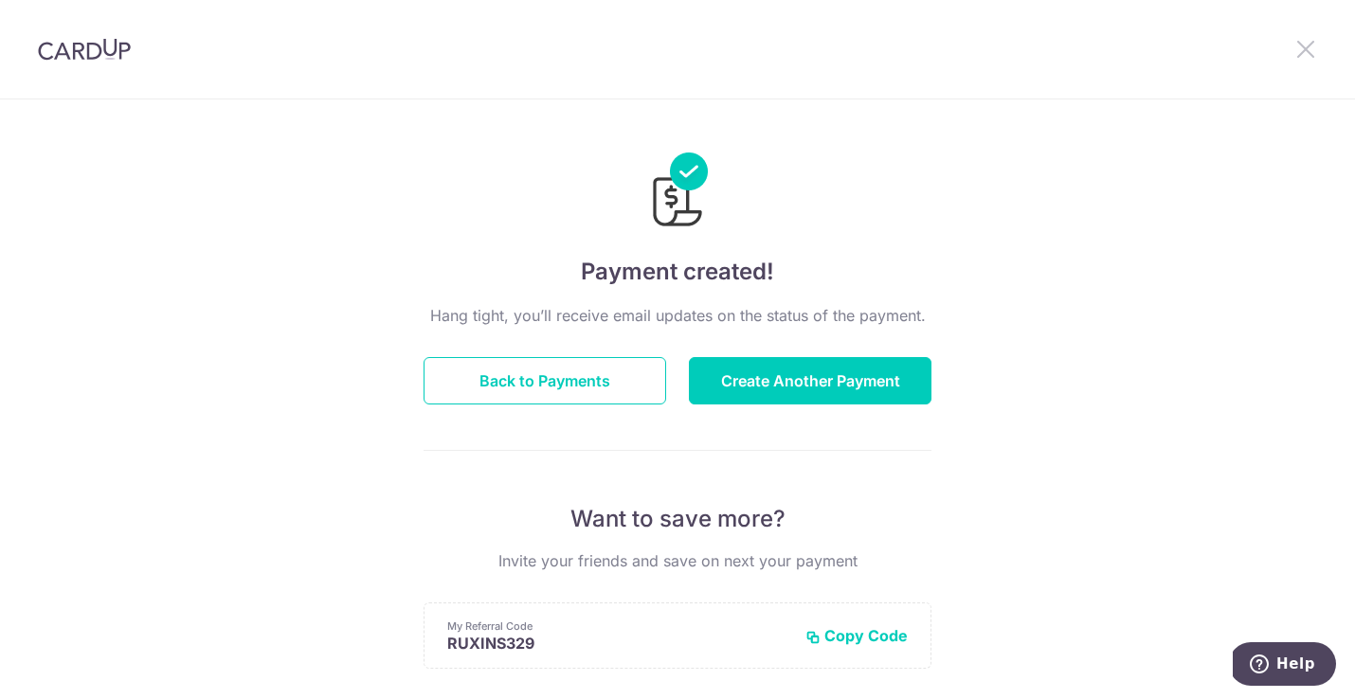
click at [1306, 39] on icon at bounding box center [1305, 49] width 23 height 24
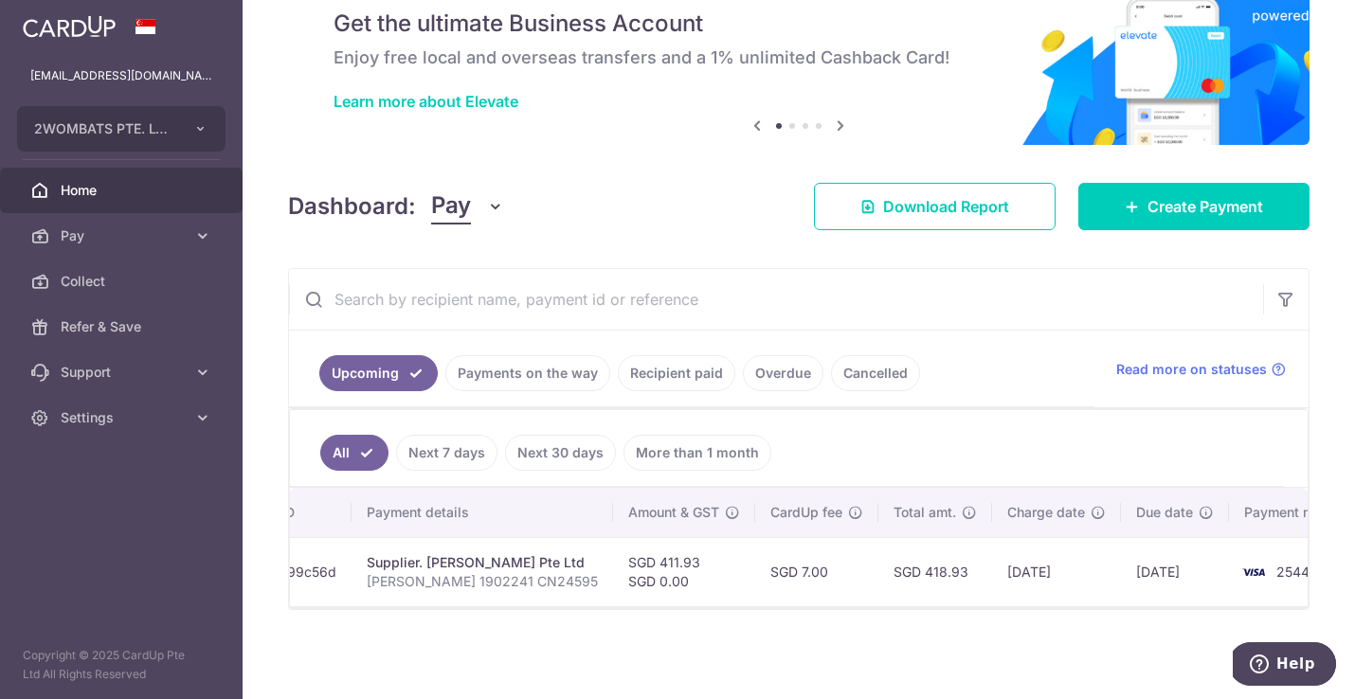
scroll to position [0, 323]
drag, startPoint x: 283, startPoint y: 262, endPoint x: 702, endPoint y: 245, distance: 419.1
click at [800, 490] on div "× Pause Schedule Pause all future payments in this series Pause just this one p…" at bounding box center [799, 349] width 1112 height 699
drag, startPoint x: 717, startPoint y: 199, endPoint x: 798, endPoint y: 43, distance: 175.9
click at [717, 199] on div "Dashboard: Pay Pay Collect Download Report Create Payment" at bounding box center [798, 202] width 1021 height 55
